Goal: Task Accomplishment & Management: Use online tool/utility

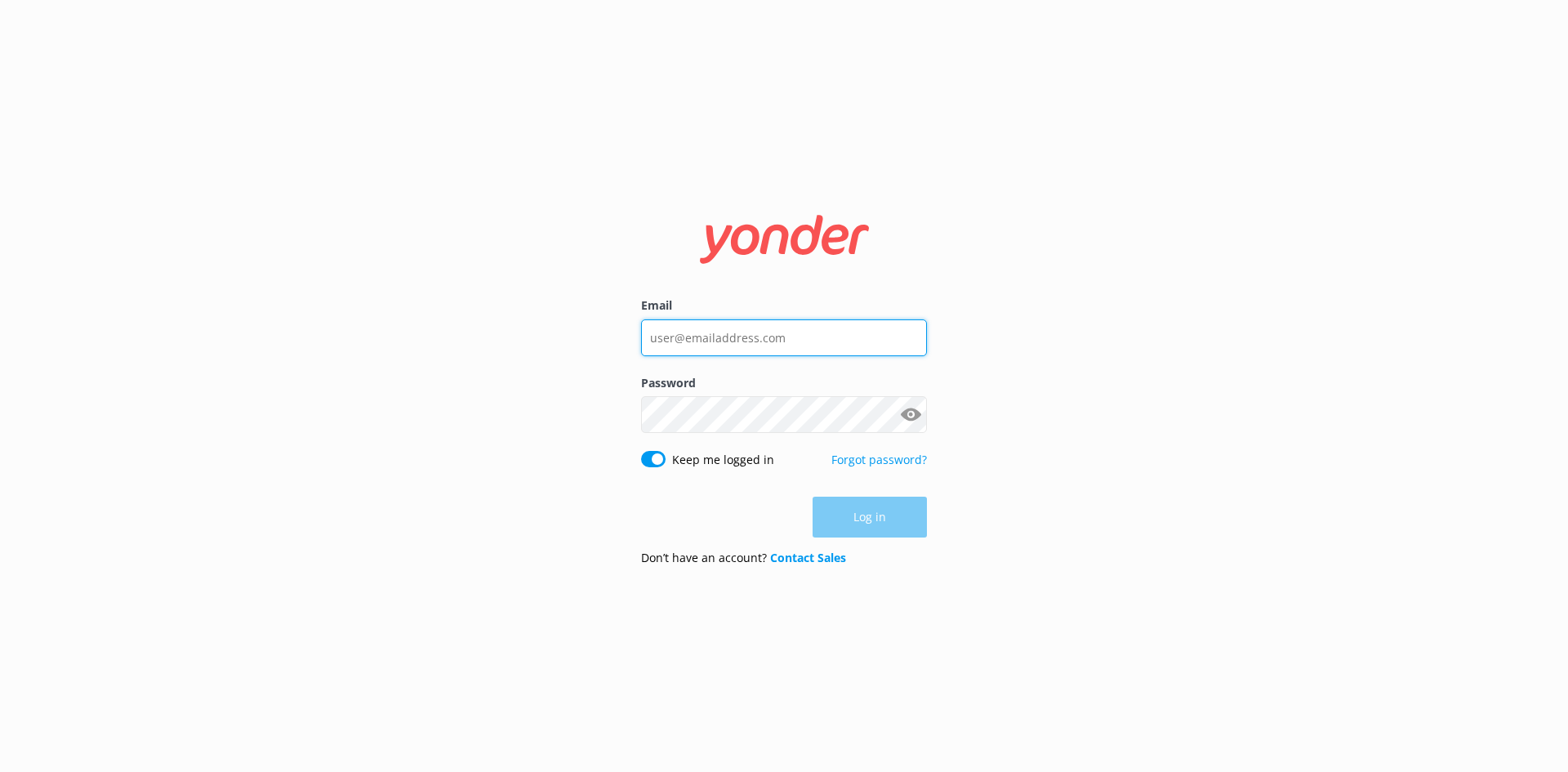
type input "[PERSON_NAME][EMAIL_ADDRESS][DOMAIN_NAME]"
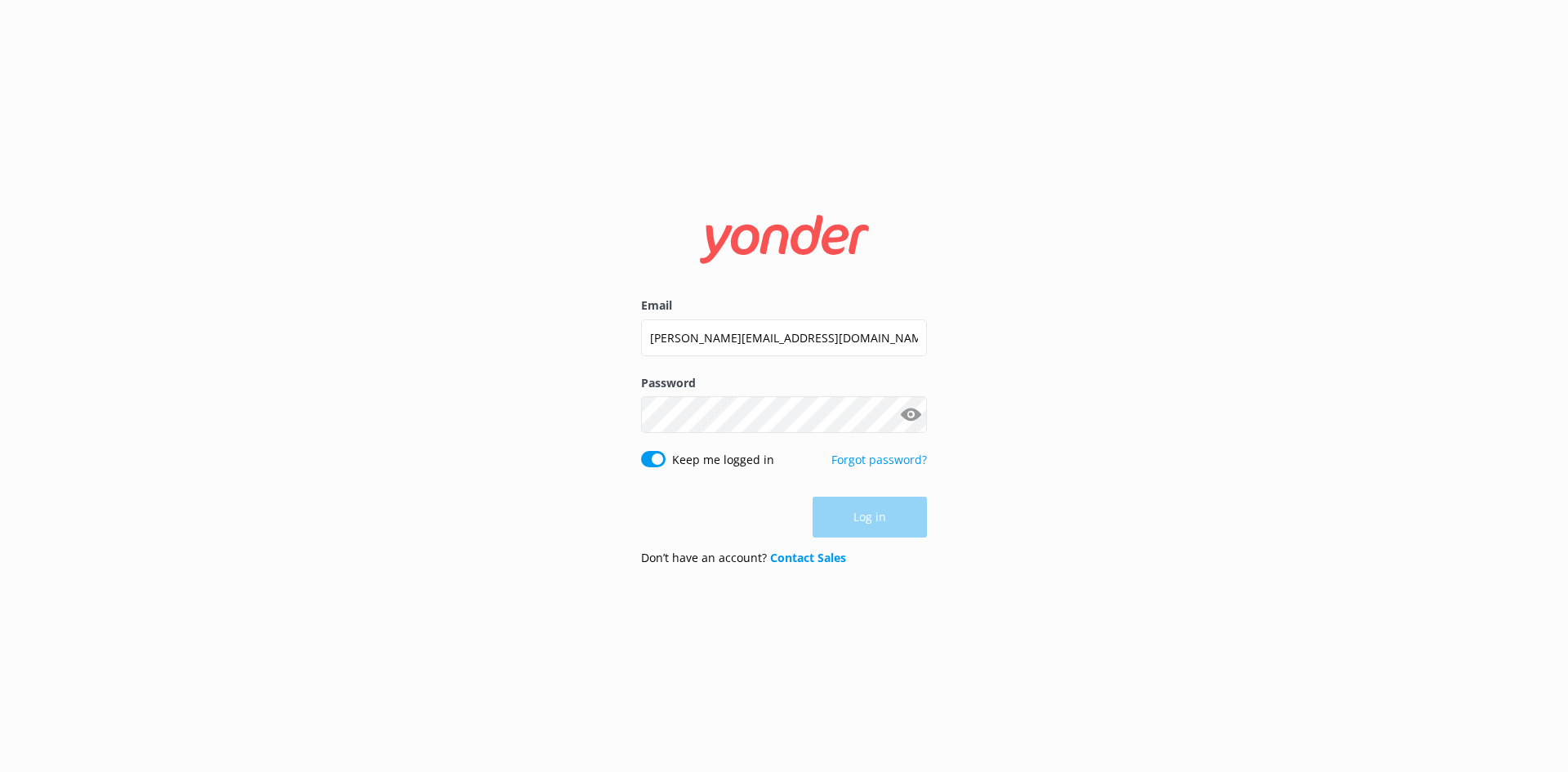
click at [884, 534] on div "Log in" at bounding box center [784, 518] width 286 height 41
click at [872, 514] on button "Log in" at bounding box center [870, 518] width 114 height 41
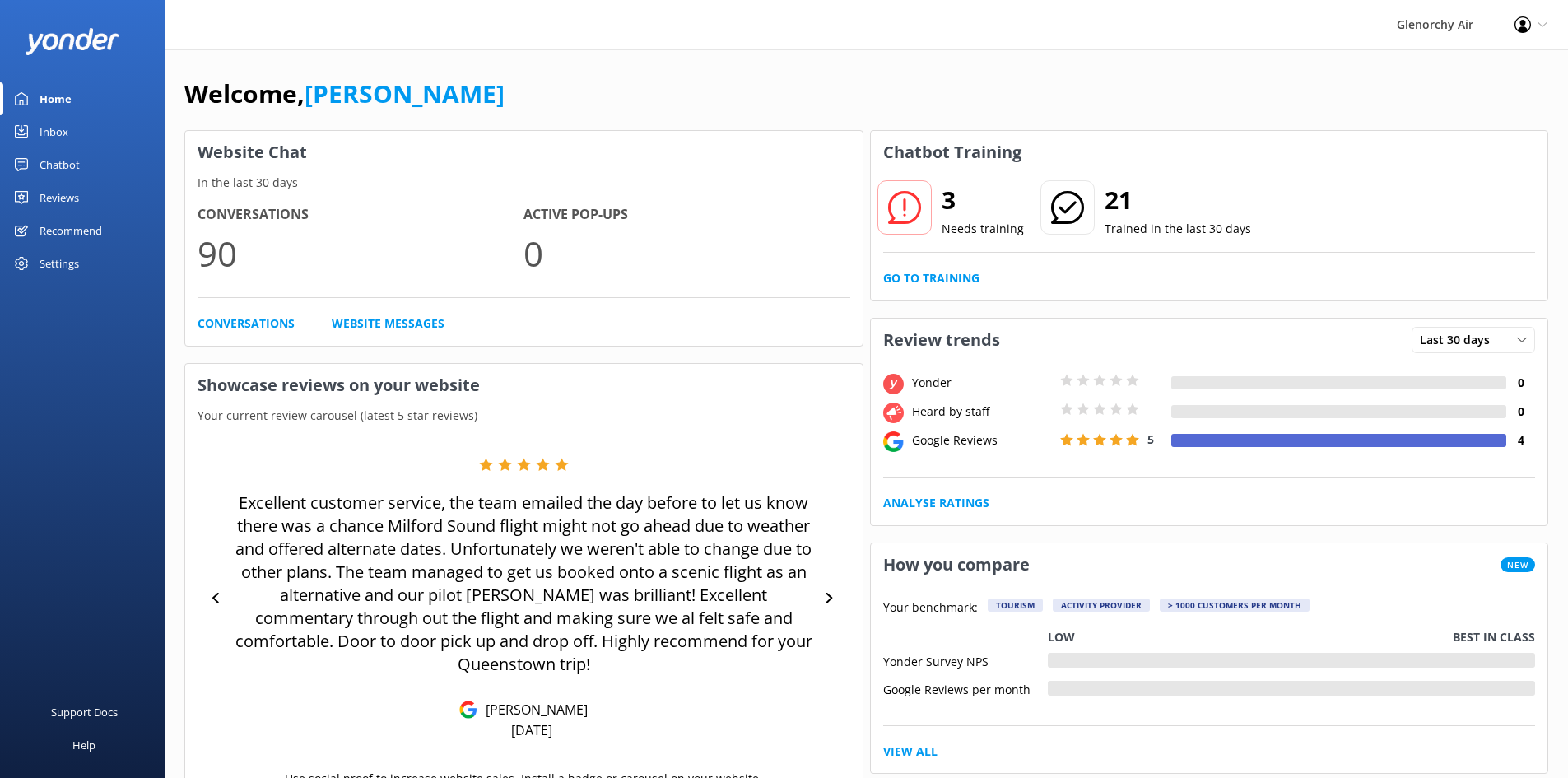
click at [905, 213] on icon at bounding box center [905, 207] width 33 height 33
click at [935, 273] on link "Go to Training" at bounding box center [932, 278] width 96 height 18
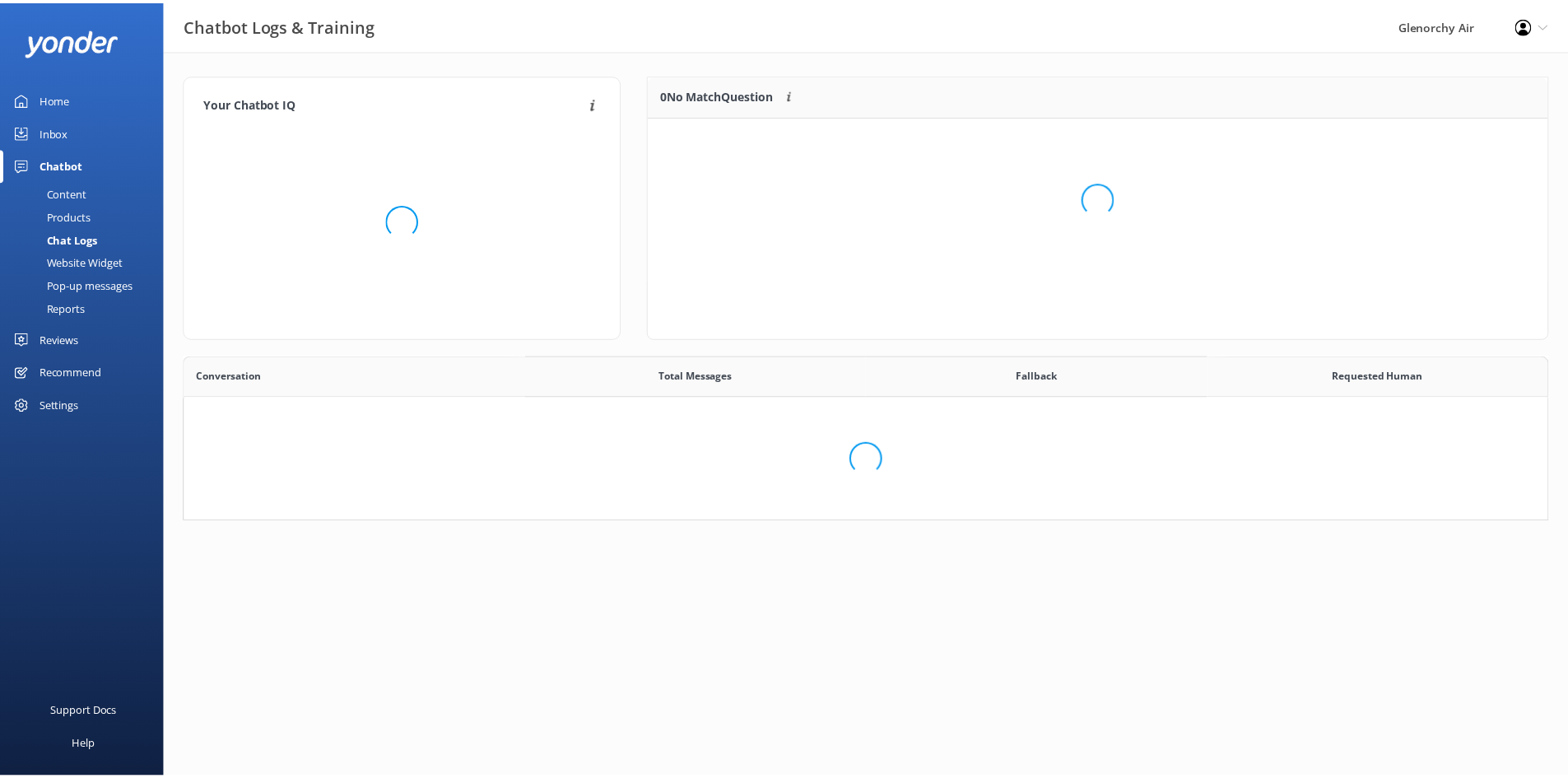
scroll to position [153, 887]
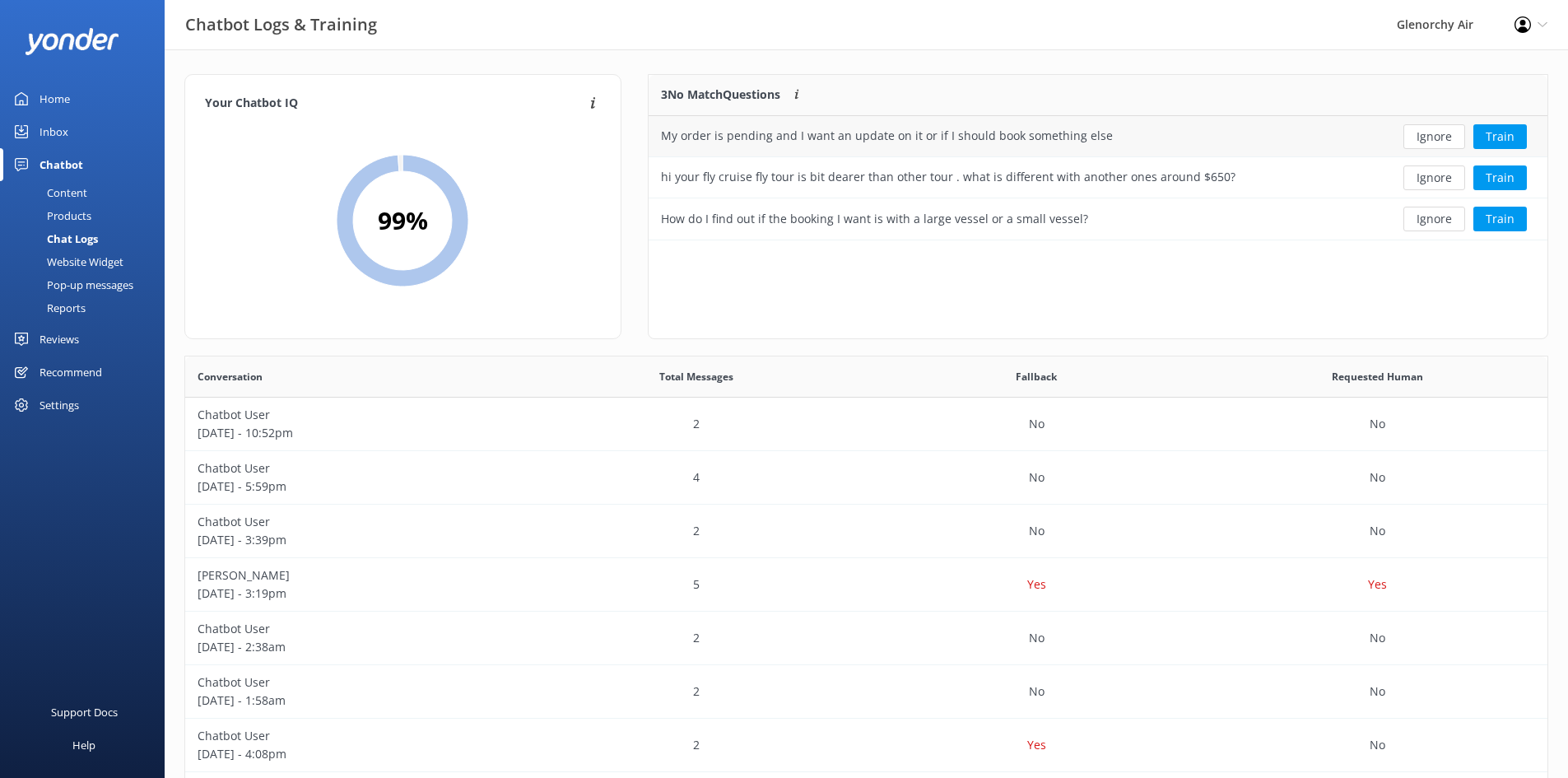
click at [936, 136] on div "My order is pending and I want an update on it or if I should book something el…" at bounding box center [886, 135] width 452 height 18
click at [903, 139] on div "My order is pending and I want an update on it or if I should book something el…" at bounding box center [886, 135] width 452 height 18
click at [62, 163] on div "Chatbot" at bounding box center [61, 164] width 44 height 33
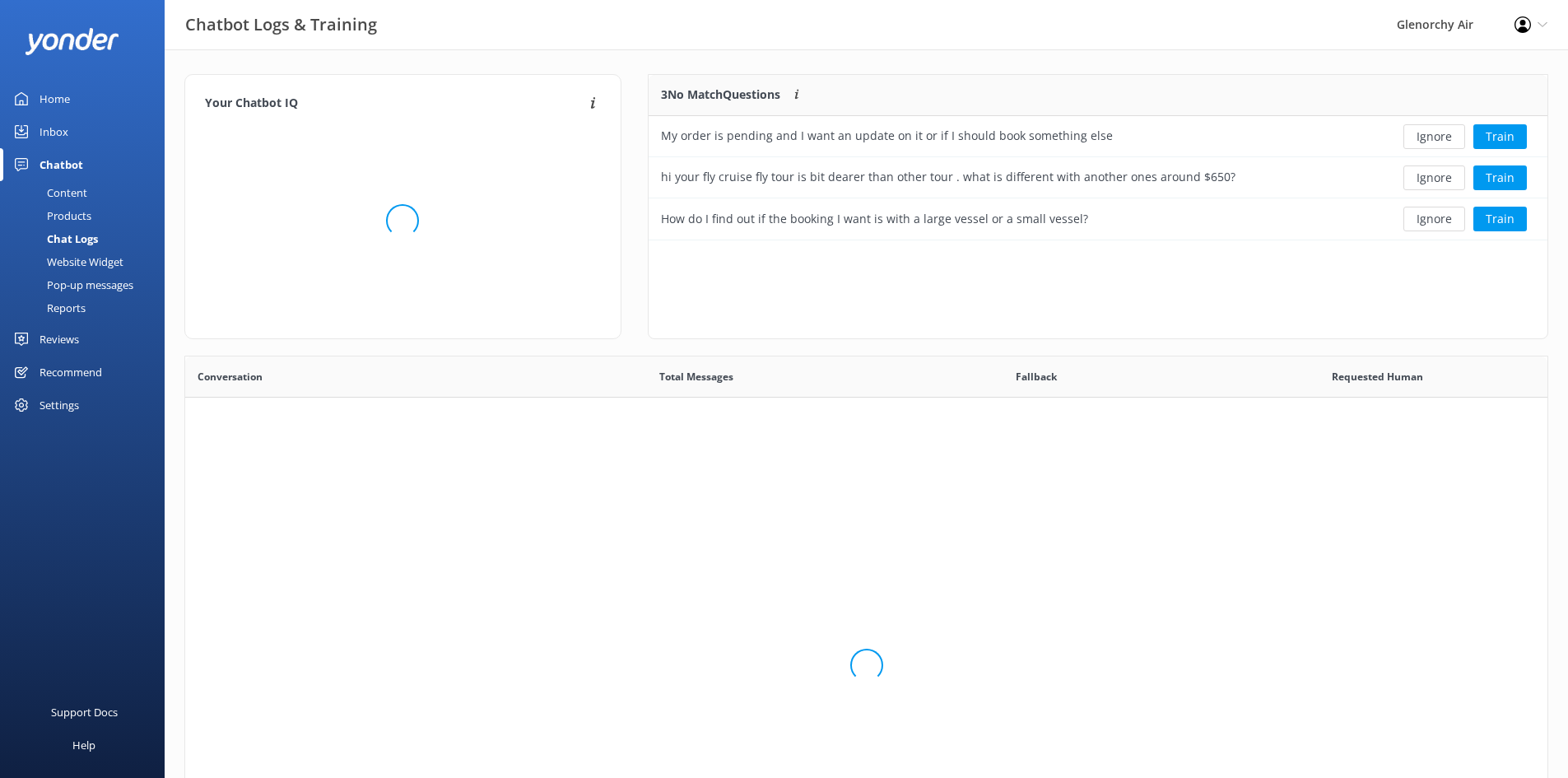
scroll to position [153, 887]
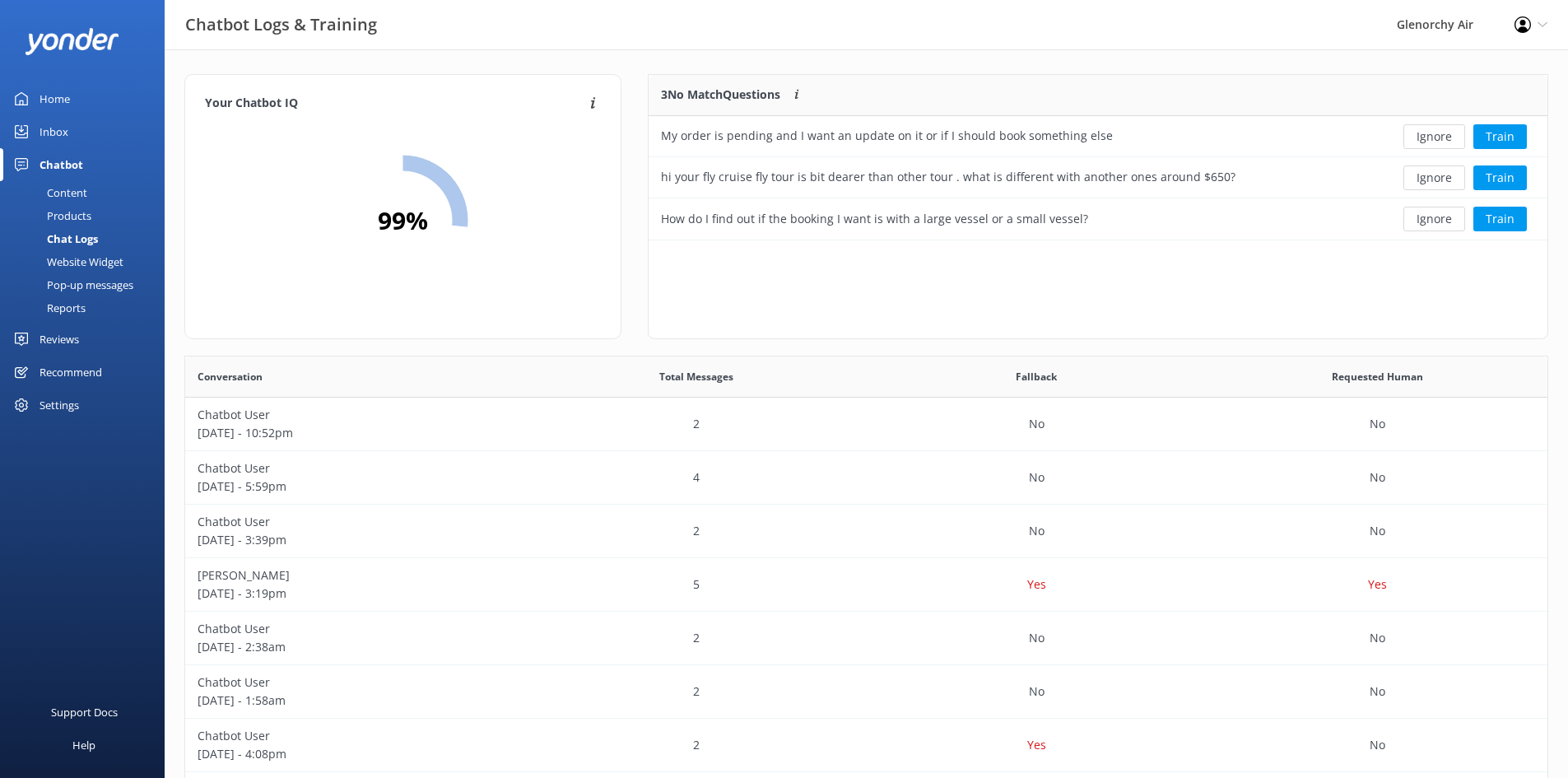
click at [1523, 14] on div "Profile Settings Logout" at bounding box center [1531, 24] width 74 height 49
click at [1449, 37] on div "Glenorchy Air" at bounding box center [1435, 24] width 118 height 49
click at [1292, 139] on div "My order is pending and I want an update on it or if I should book something el…" at bounding box center [1006, 137] width 716 height 41
